Goal: Check status: Check status

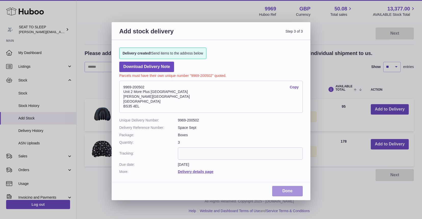
click at [291, 186] on link "Done" at bounding box center [287, 191] width 31 height 10
click at [282, 187] on link "Done" at bounding box center [287, 191] width 31 height 10
click at [284, 191] on link "Done" at bounding box center [287, 191] width 31 height 10
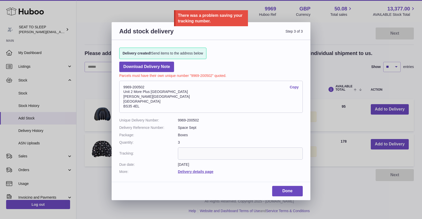
click at [38, 54] on div "Add stock delivery Step 3 of 3 Delivery created! Send items to the address belo…" at bounding box center [211, 109] width 422 height 219
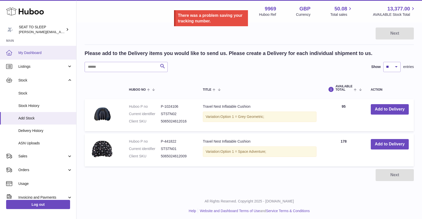
click at [37, 53] on span "My Dashboard" at bounding box center [45, 52] width 54 height 5
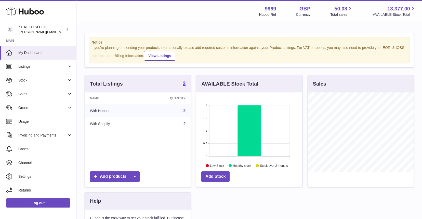
scroll to position [79, 106]
click at [30, 83] on link "Stock" at bounding box center [38, 80] width 76 height 14
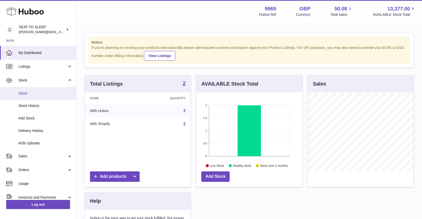
click at [29, 95] on link "Stock" at bounding box center [38, 93] width 76 height 12
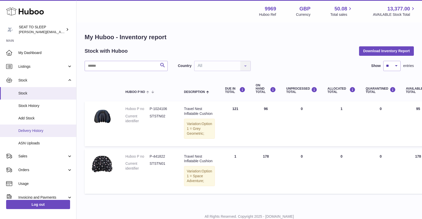
click at [33, 129] on span "Delivery History" at bounding box center [45, 130] width 54 height 5
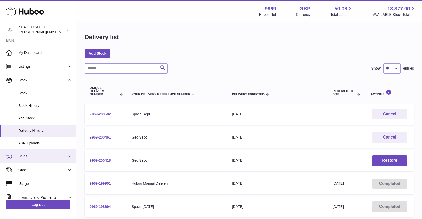
click at [31, 155] on span "Sales" at bounding box center [42, 156] width 49 height 5
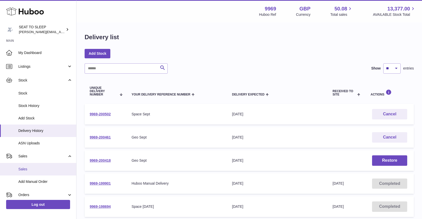
click at [29, 167] on span "Sales" at bounding box center [45, 169] width 54 height 5
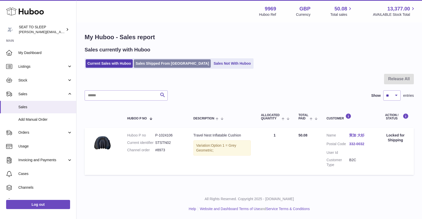
click at [151, 62] on link "Sales Shipped From [GEOGRAPHIC_DATA]" at bounding box center [172, 63] width 77 height 8
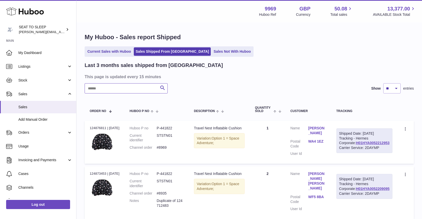
click at [96, 89] on input "text" at bounding box center [126, 88] width 83 height 10
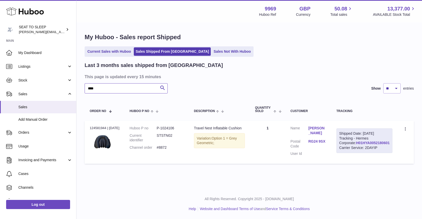
type input "****"
click at [364, 145] on link "H01HYA0052180601" at bounding box center [373, 143] width 34 height 4
